Goal: Task Accomplishment & Management: Use online tool/utility

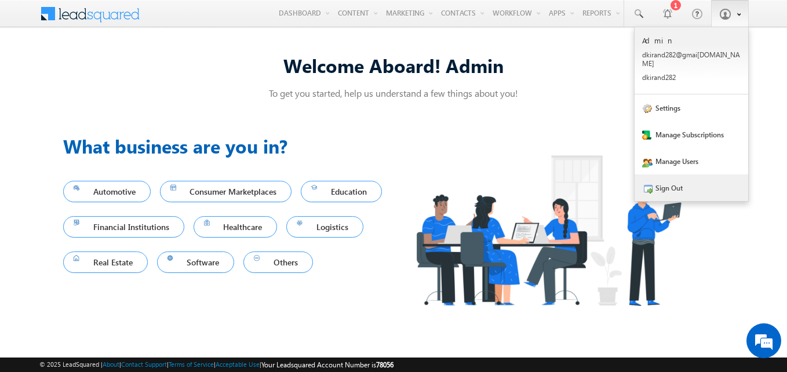
click at [675, 174] on link "Sign Out" at bounding box center [692, 187] width 114 height 27
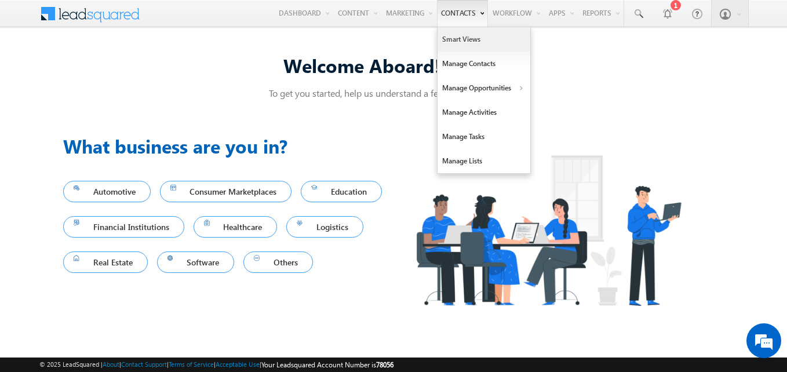
click at [467, 49] on link "Smart Views" at bounding box center [484, 39] width 93 height 24
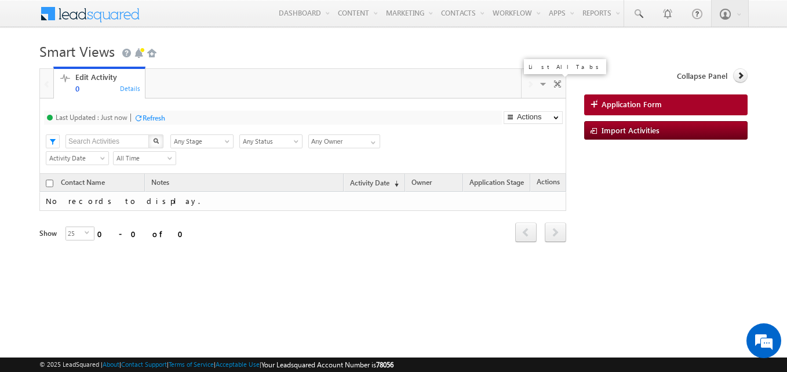
click at [539, 83] on span at bounding box center [545, 86] width 12 height 24
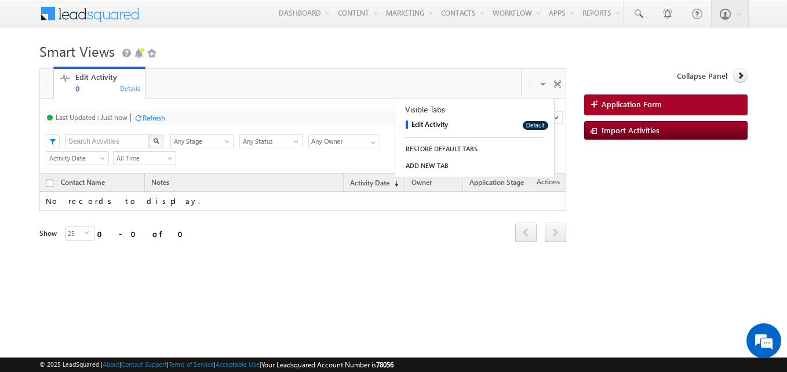
click at [441, 160] on link "ADD NEW TAB" at bounding box center [474, 166] width 159 height 16
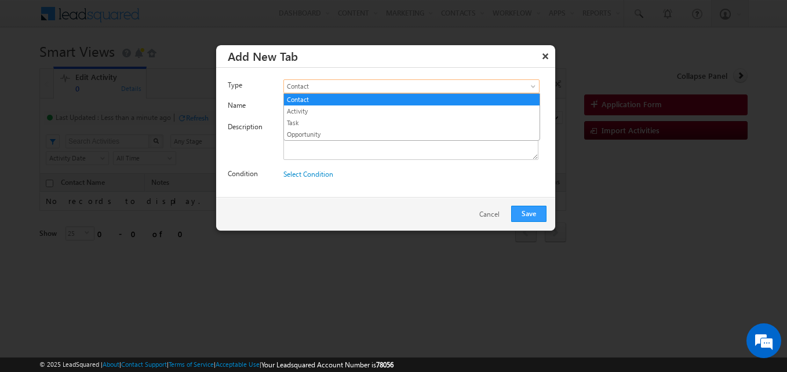
click at [341, 85] on span "Contact" at bounding box center [395, 86] width 223 height 10
click at [305, 119] on link "Task" at bounding box center [412, 123] width 256 height 10
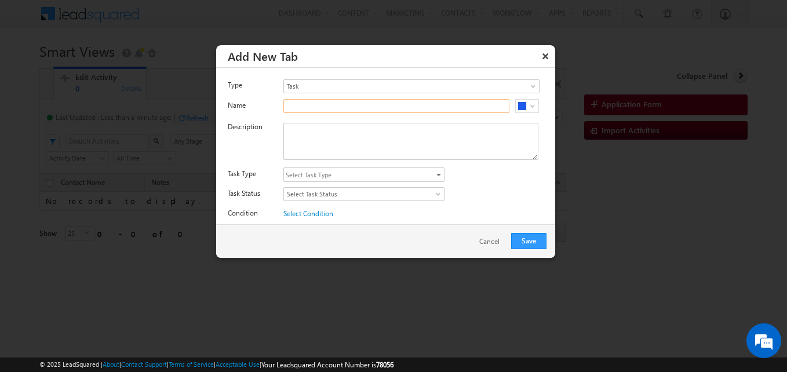
click at [333, 103] on input "text" at bounding box center [396, 106] width 226 height 14
click at [330, 114] on div "tttt #1F5AE9" at bounding box center [418, 108] width 271 height 19
click at [326, 110] on input "tttt" at bounding box center [396, 106] width 226 height 14
type input "test"
click at [319, 154] on textarea at bounding box center [410, 141] width 255 height 37
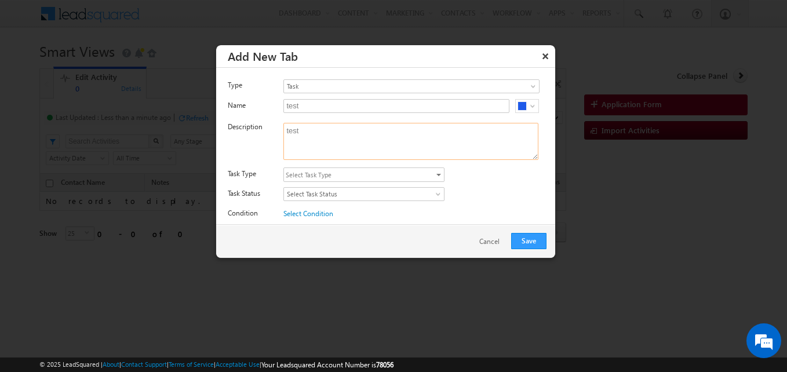
type textarea "test"
click at [318, 173] on span "Select Task Type" at bounding box center [359, 174] width 151 height 13
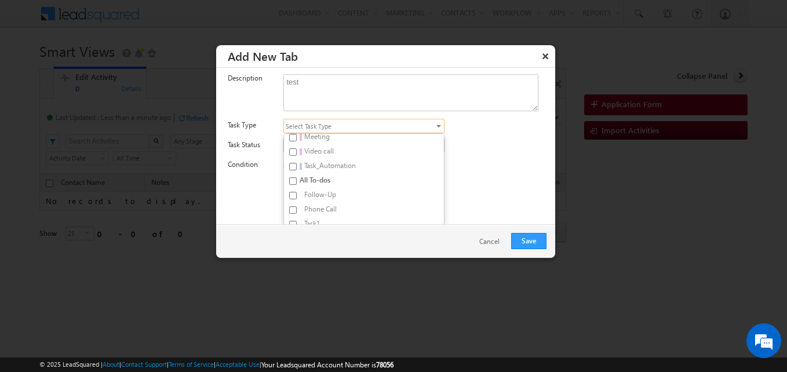
scroll to position [60, 0]
click at [316, 188] on label "Follow-Up" at bounding box center [357, 188] width 147 height 14
click at [297, 188] on input "Follow-Up" at bounding box center [293, 187] width 8 height 8
checkbox input "true"
click at [505, 197] on div "Type Contact Activity Task Opportunity Task Name test #1F5AE9 Description test …" at bounding box center [385, 146] width 339 height 157
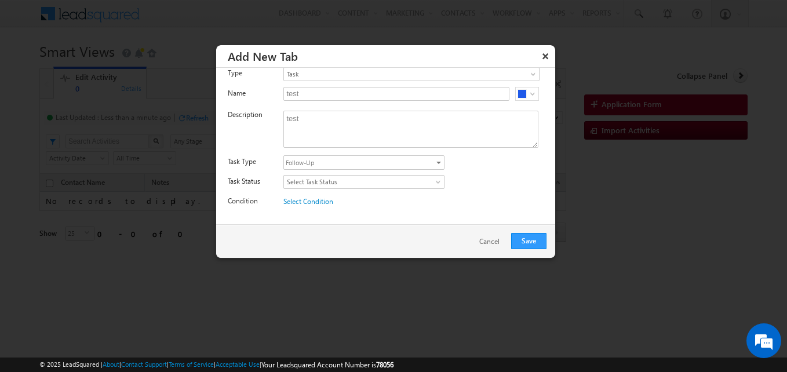
scroll to position [12, 0]
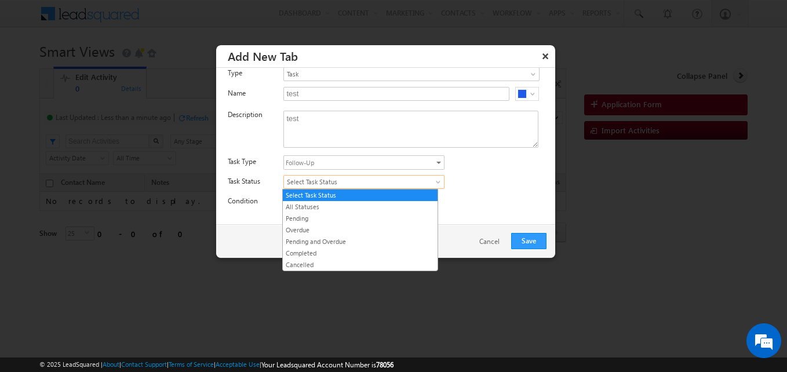
click at [398, 185] on span "Select Task Status" at bounding box center [355, 182] width 142 height 10
click at [349, 238] on link "Pending and Overdue" at bounding box center [360, 242] width 155 height 10
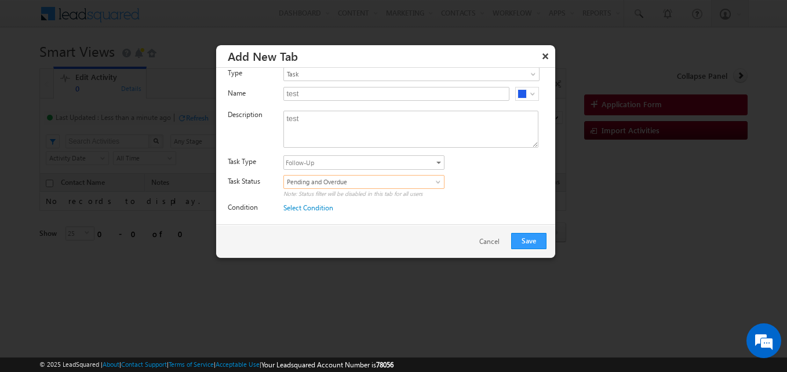
scroll to position [19, 0]
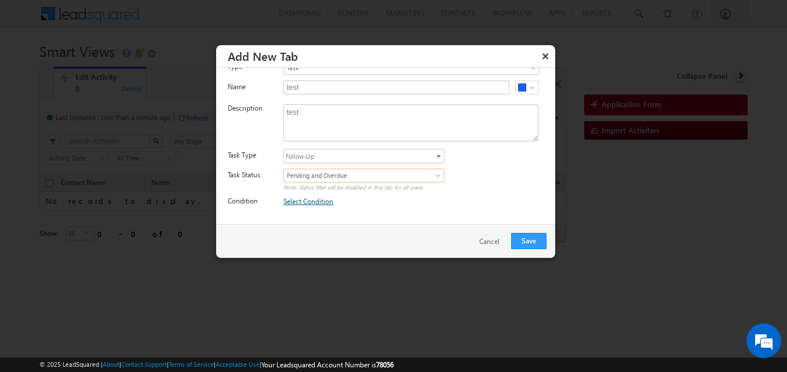
click at [309, 197] on link "Select Condition" at bounding box center [308, 201] width 50 height 9
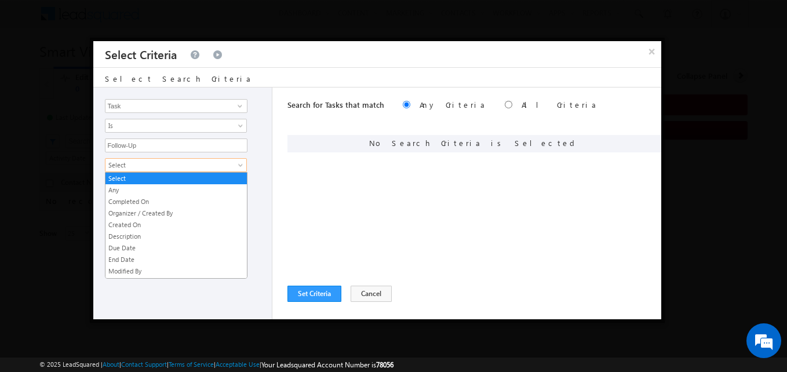
click at [224, 167] on span "Select" at bounding box center [169, 165] width 126 height 10
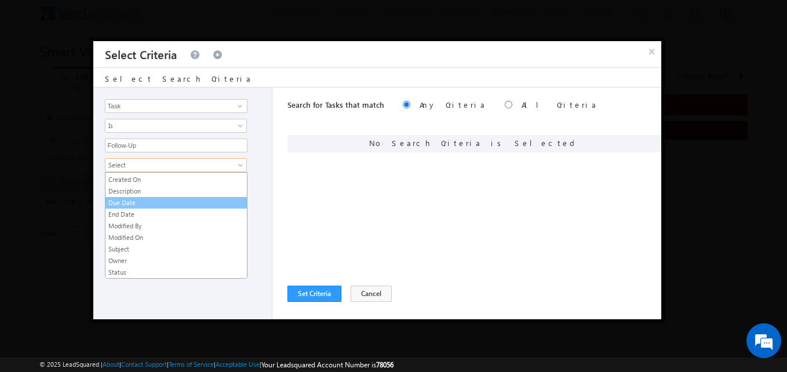
scroll to position [0, 0]
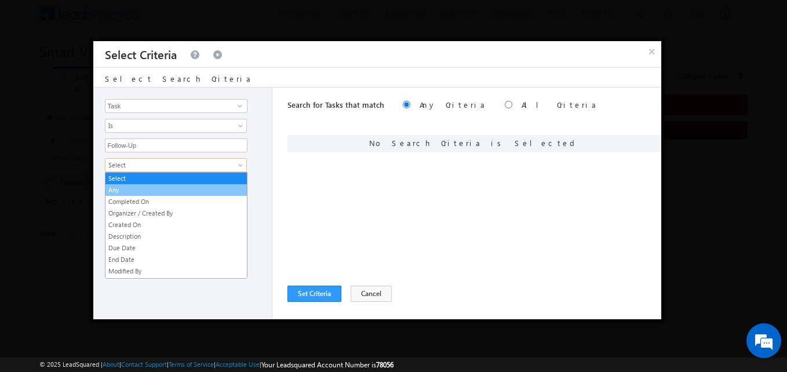
click at [179, 185] on link "Any" at bounding box center [176, 190] width 141 height 10
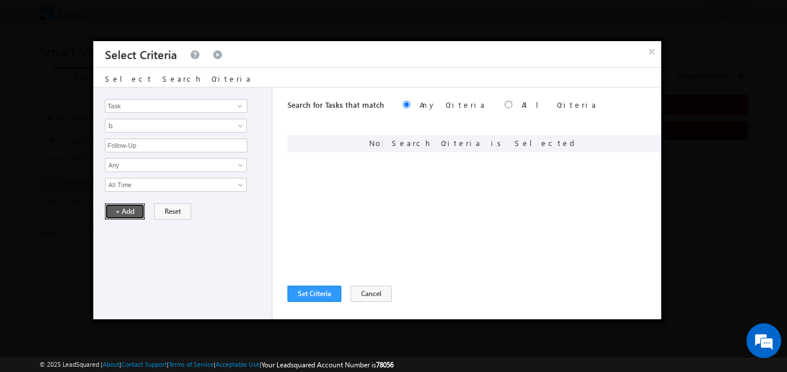
click at [134, 212] on button "+ Add" at bounding box center [125, 211] width 40 height 16
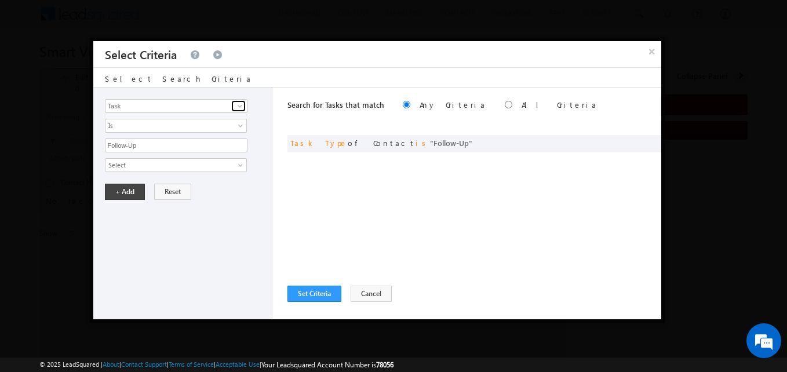
click at [240, 106] on span at bounding box center [239, 105] width 9 height 9
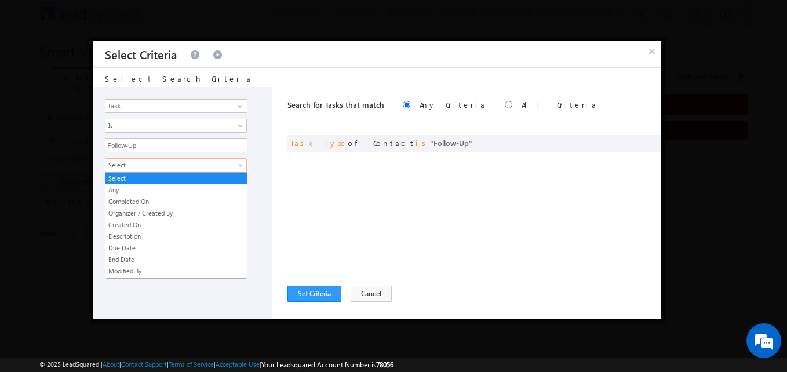
click at [245, 166] on span at bounding box center [241, 167] width 9 height 9
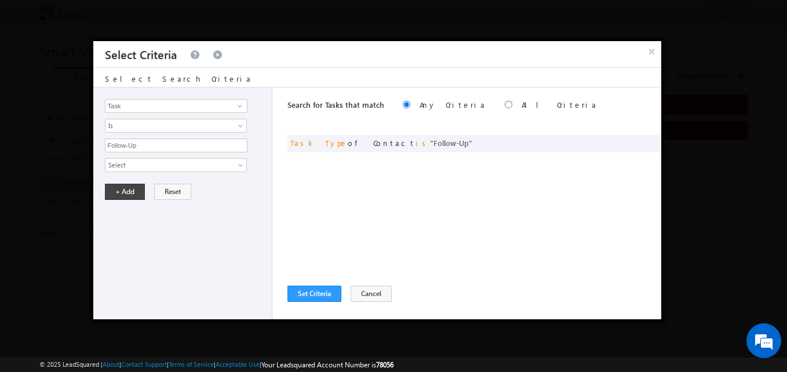
click at [202, 300] on div "Task Prospect Id Address 1 Address 2 Branch Branch Code BranchCode Call Purpose…" at bounding box center [183, 204] width 180 height 232
click at [351, 291] on button "Cancel" at bounding box center [371, 294] width 41 height 16
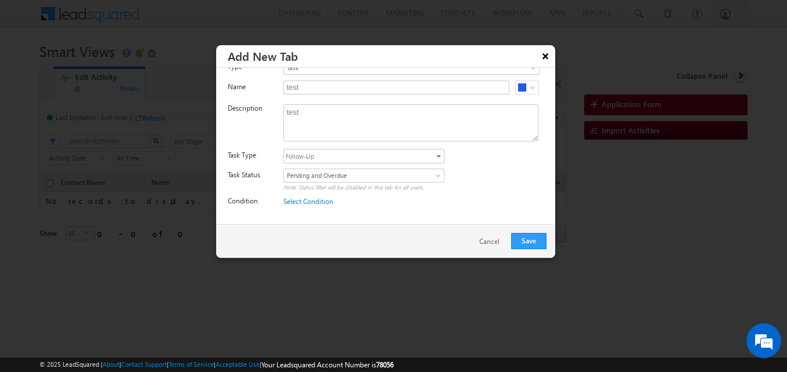
click at [544, 61] on button "×" at bounding box center [545, 56] width 19 height 20
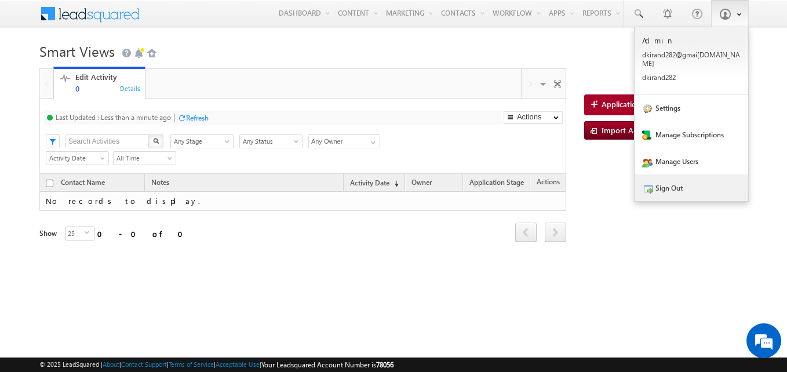
click at [675, 175] on link "Sign Out" at bounding box center [692, 187] width 114 height 27
